Goal: Task Accomplishment & Management: Manage account settings

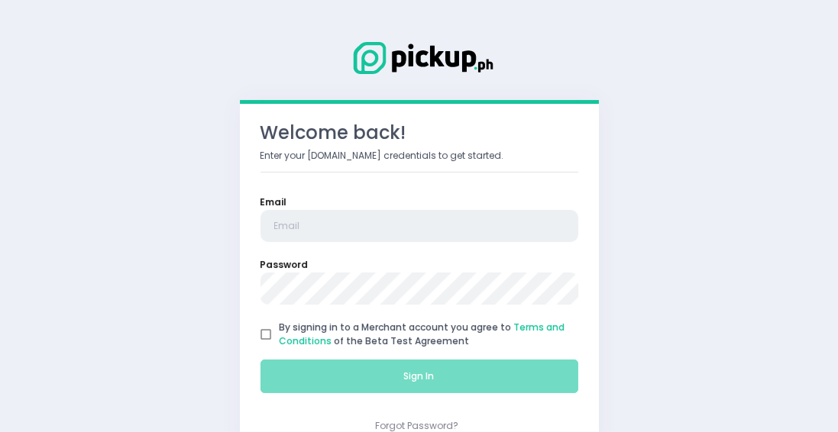
click at [318, 224] on input "email" at bounding box center [420, 226] width 318 height 32
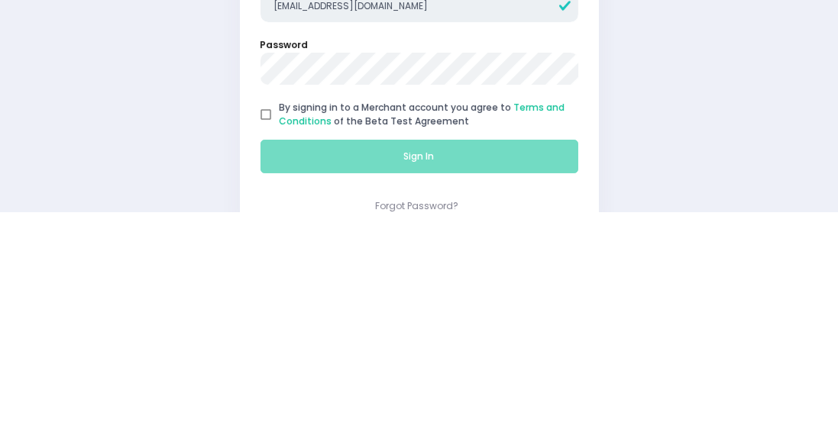
type input "[EMAIL_ADDRESS][DOMAIN_NAME]"
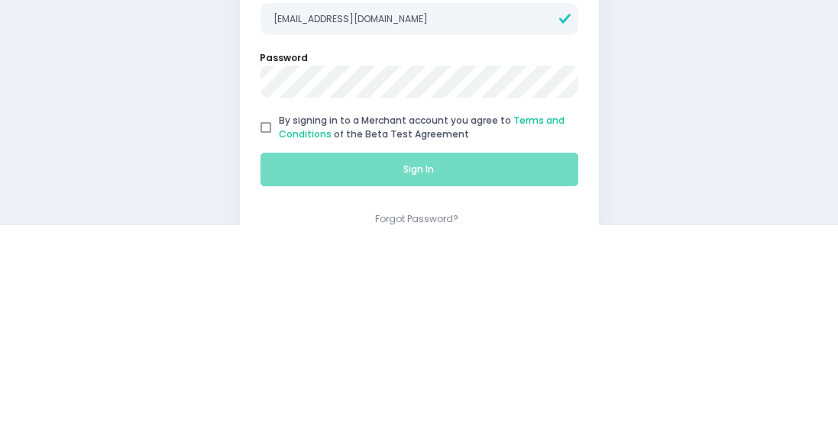
click at [264, 333] on input "By signing in to a Merchant account you agree to Terms and Conditions of the Be…" at bounding box center [266, 335] width 28 height 28
checkbox input "true"
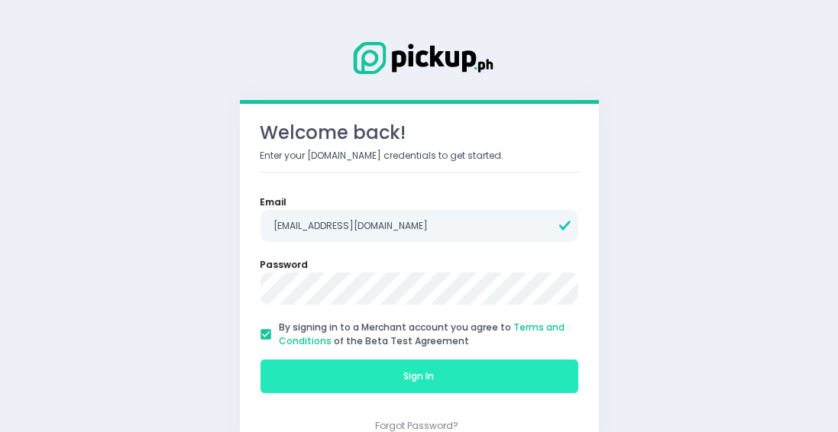
click at [313, 370] on button "Sign In" at bounding box center [420, 377] width 318 height 34
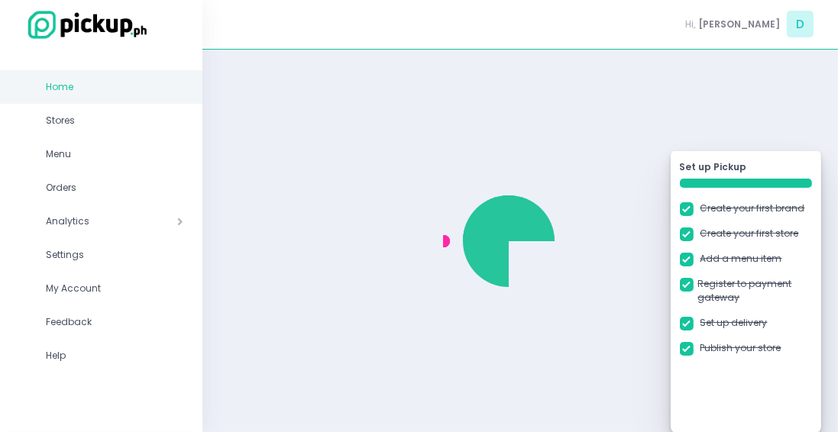
checkbox input "true"
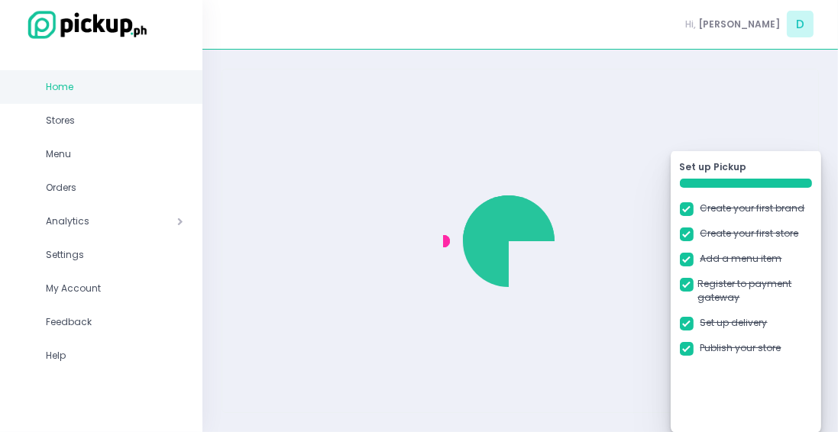
checkbox input "true"
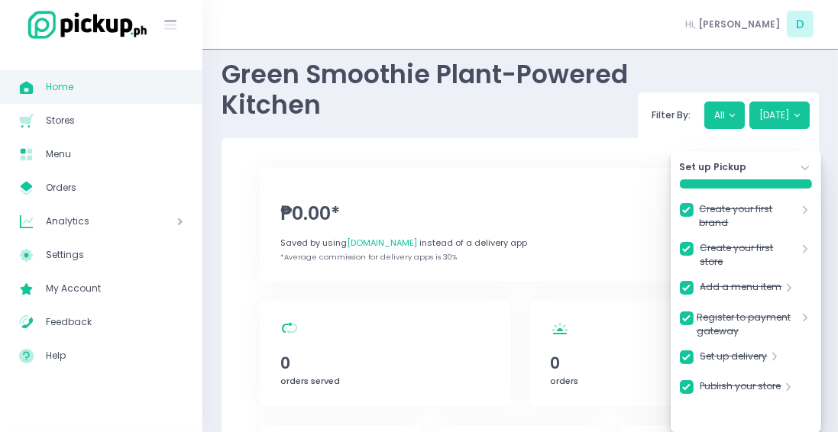
scroll to position [18, 0]
click at [34, 153] on icon "Menu Created with Sketch." at bounding box center [27, 155] width 18 height 18
checkbox input "true"
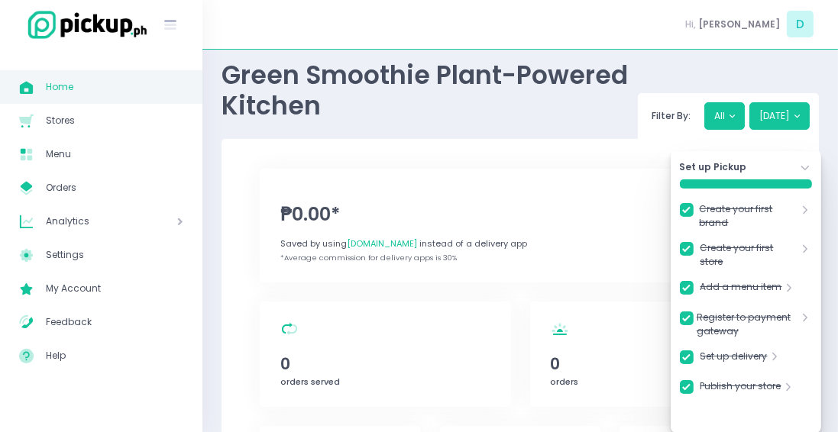
checkbox input "true"
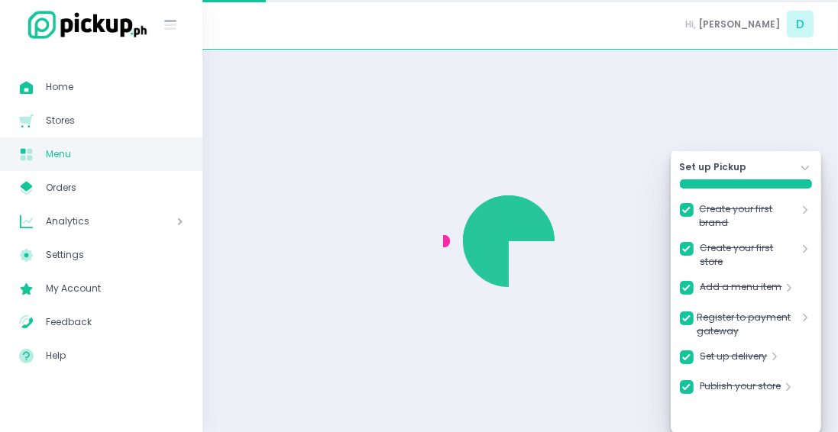
checkbox input "true"
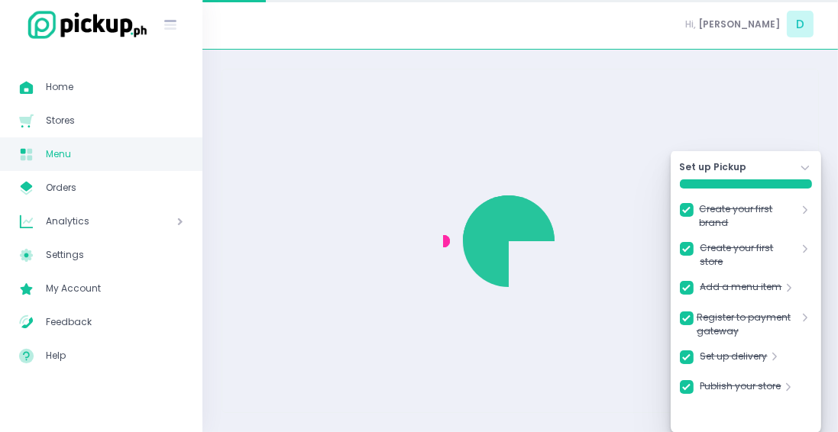
checkbox input "true"
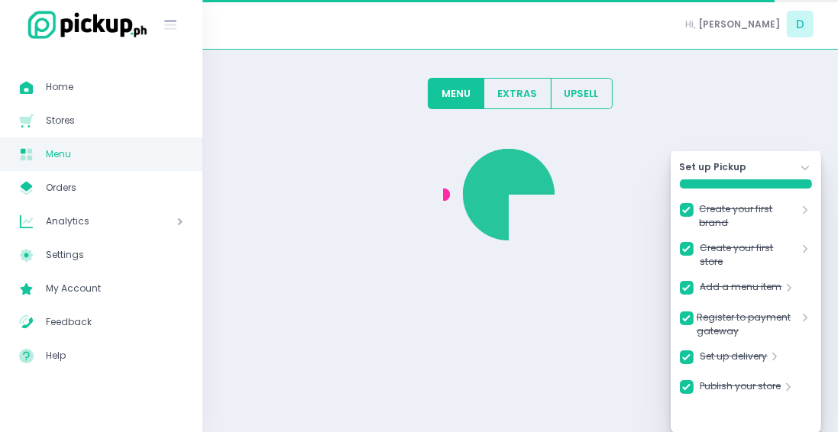
checkbox input "true"
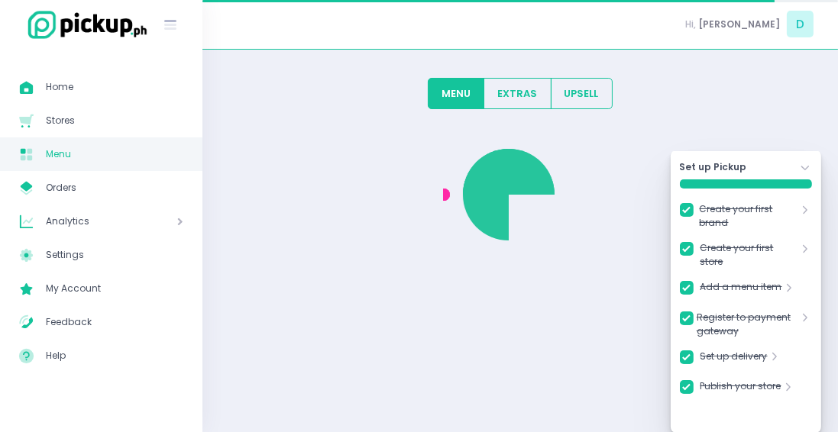
checkbox input "true"
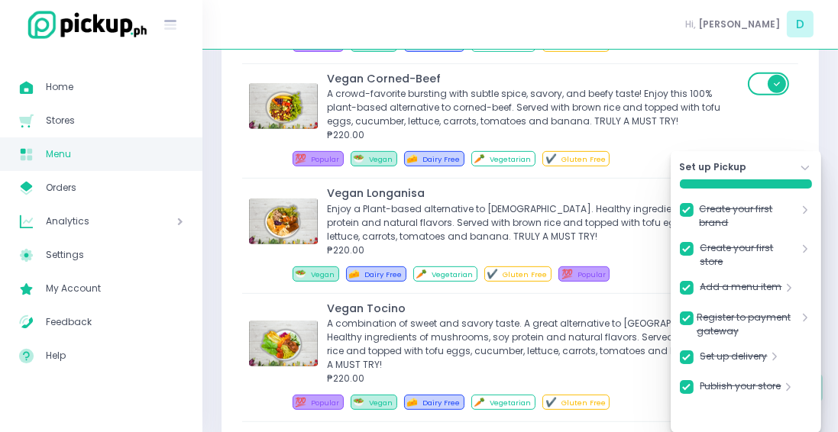
scroll to position [701, 0]
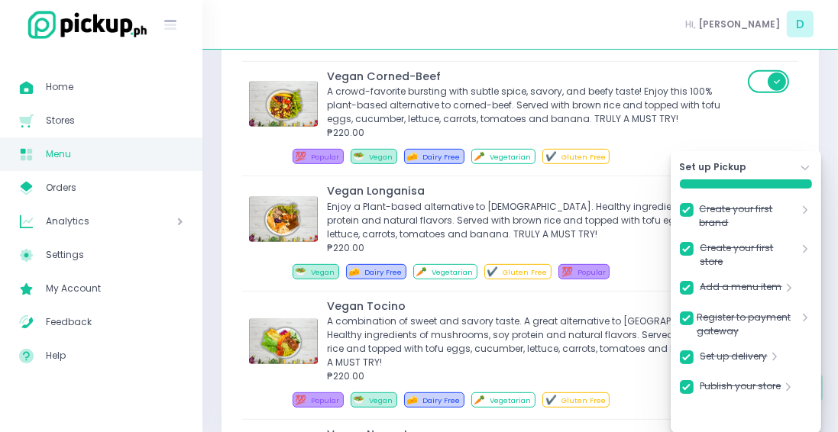
click at [759, 76] on span at bounding box center [770, 81] width 44 height 23
click at [802, 175] on icon "Stockholm-icons / Navigation / Angle-down Created with Sketch." at bounding box center [806, 168] width 14 height 14
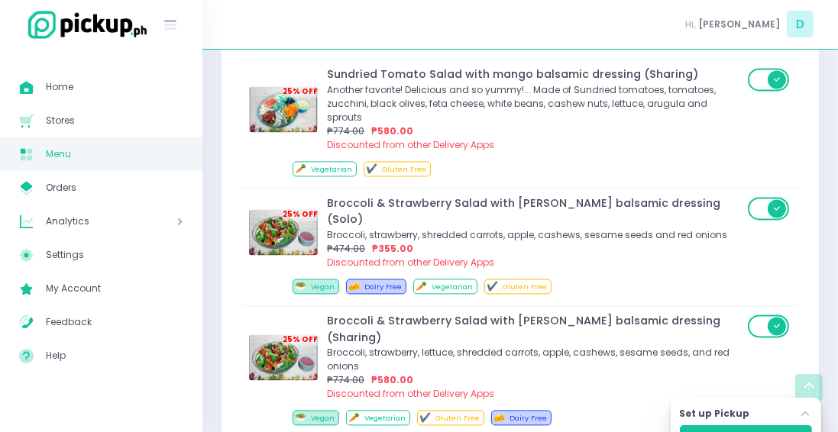
scroll to position [3124, 0]
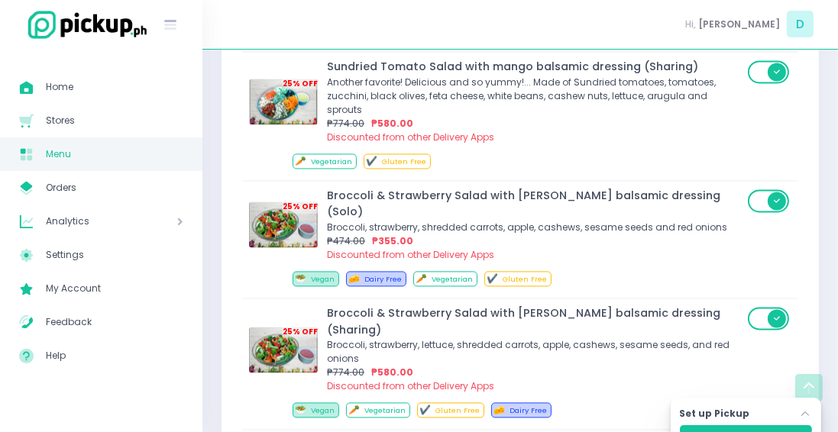
click at [758, 307] on span at bounding box center [770, 318] width 44 height 23
click at [767, 190] on span at bounding box center [770, 201] width 44 height 23
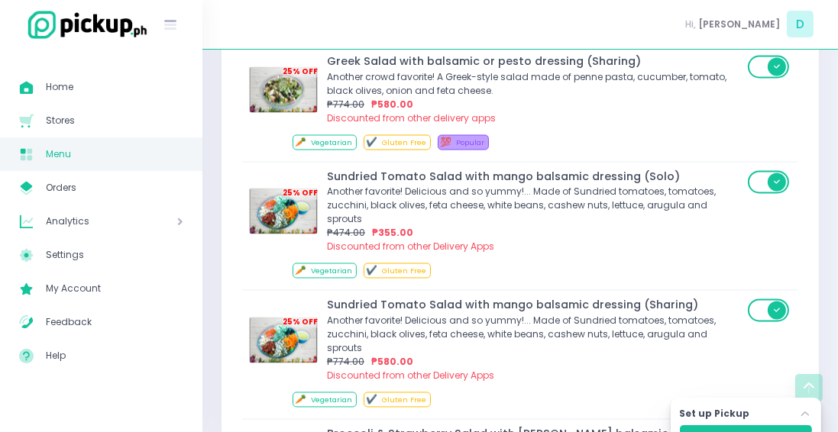
scroll to position [2883, 0]
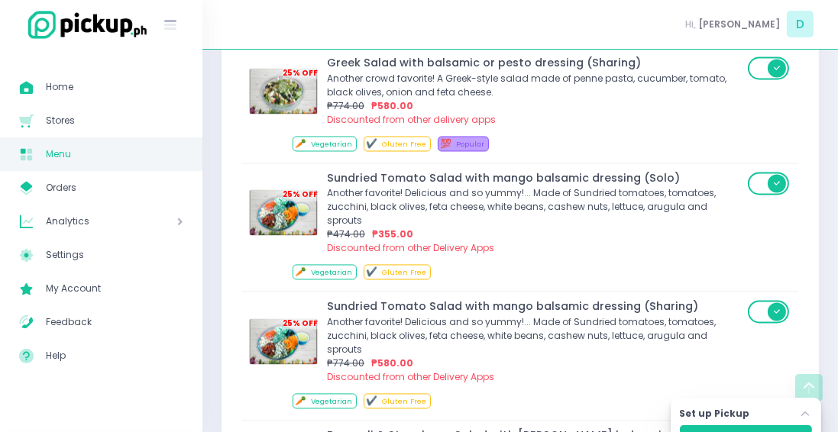
click at [766, 301] on span at bounding box center [770, 312] width 44 height 23
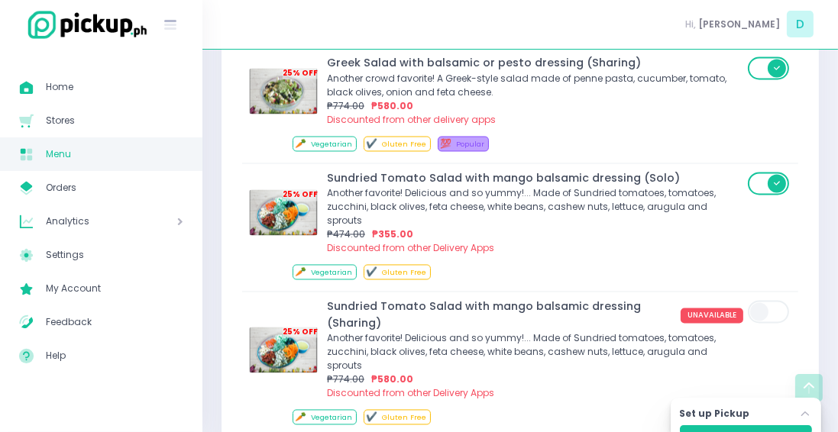
click at [766, 173] on span at bounding box center [770, 184] width 44 height 23
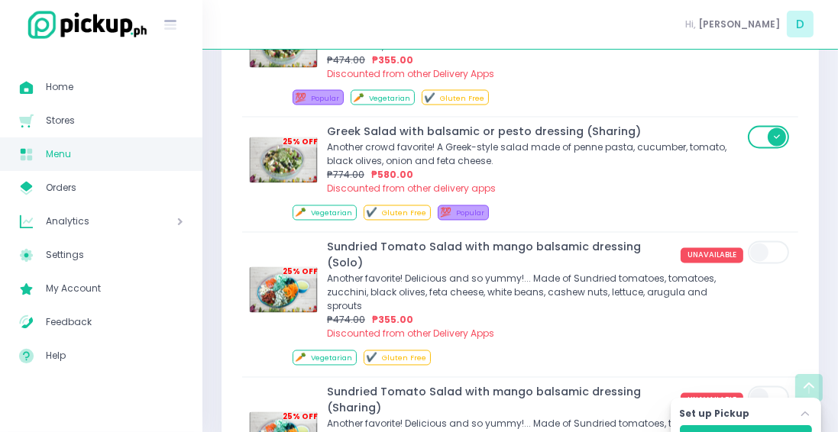
scroll to position [2797, 0]
